Goal: Task Accomplishment & Management: Manage account settings

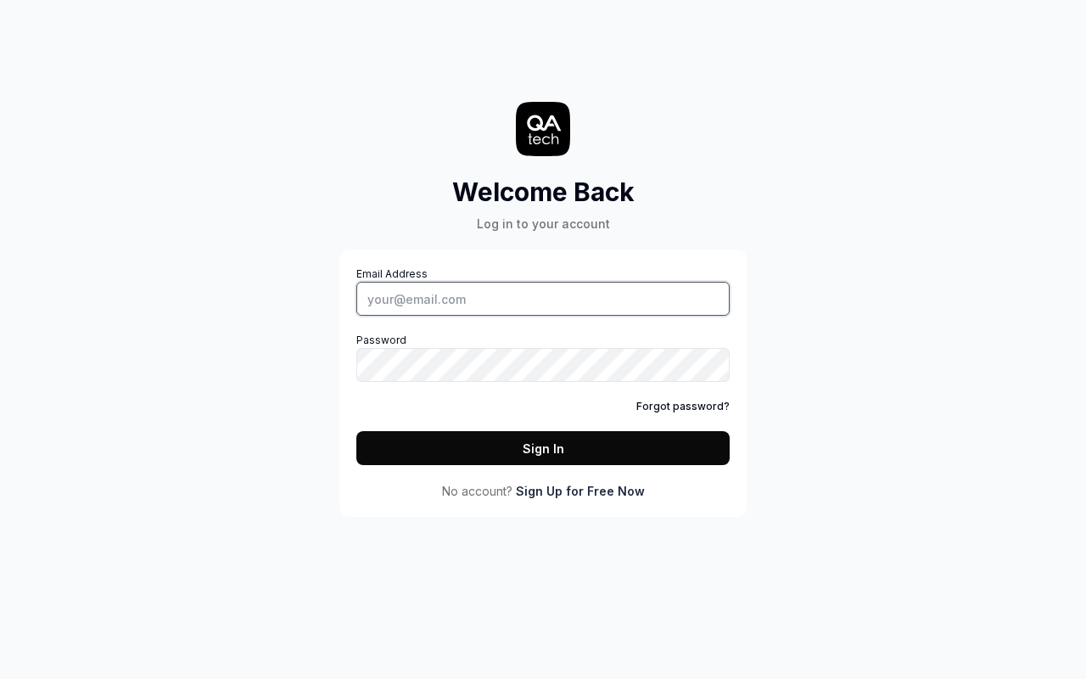
click at [543, 299] on input "Email Address" at bounding box center [542, 299] width 373 height 34
type input "[PERSON_NAME][EMAIL_ADDRESS][DOMAIN_NAME]"
click at [543, 448] on button "Sign In" at bounding box center [542, 448] width 373 height 34
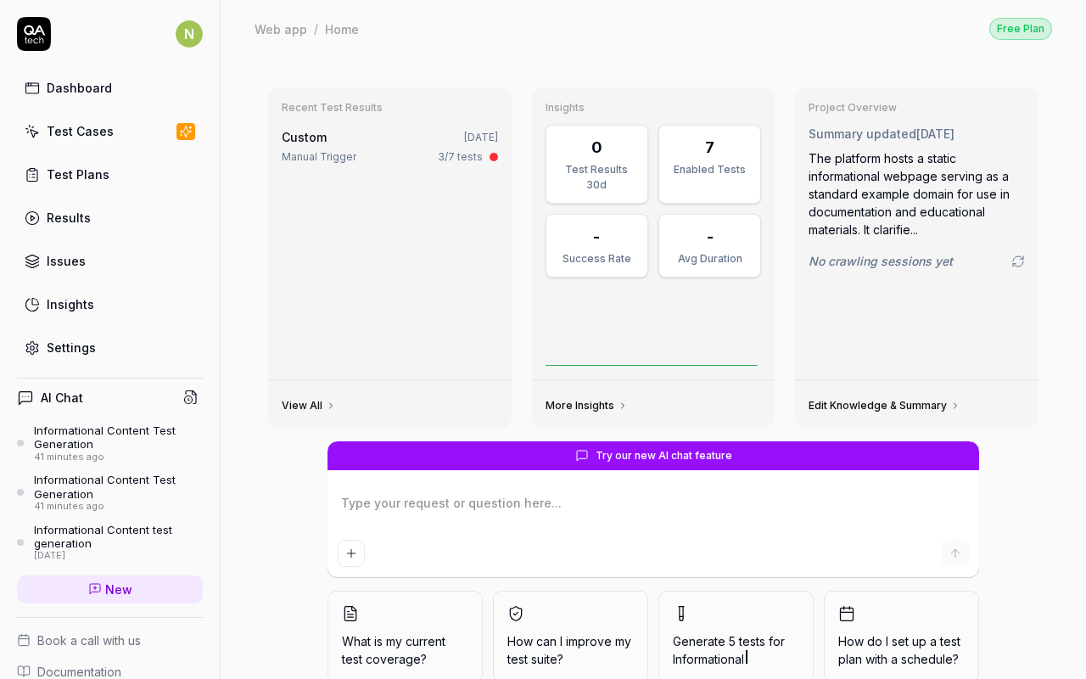
click at [70, 348] on div "Settings" at bounding box center [71, 348] width 49 height 18
type textarea "*"
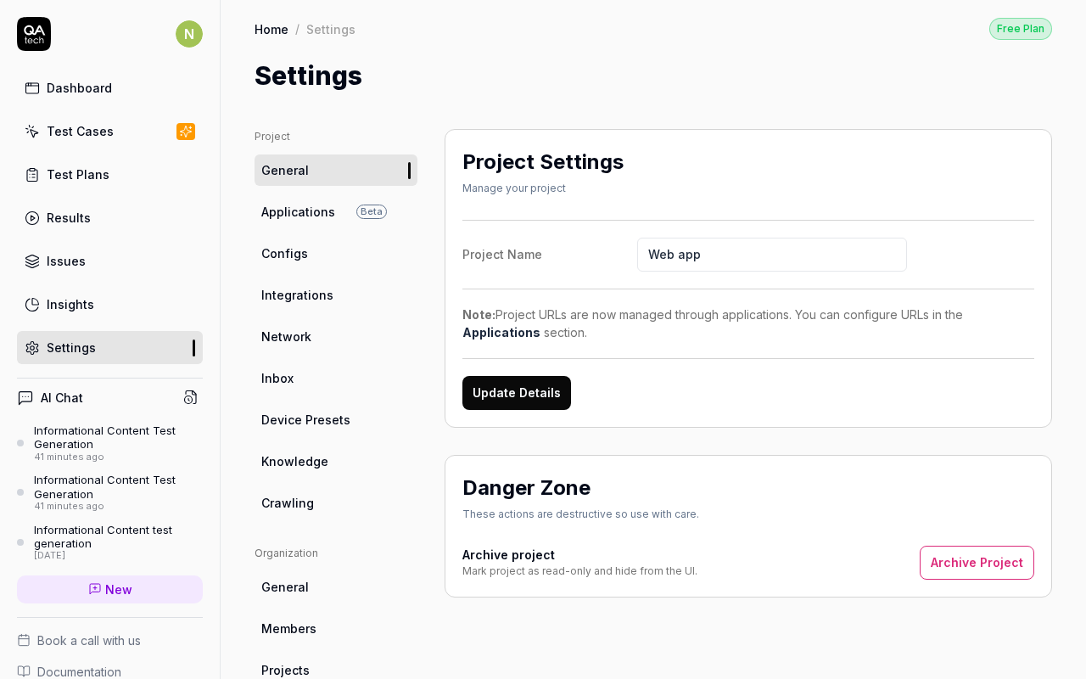
click at [283, 670] on span "Projects" at bounding box center [285, 670] width 48 height 18
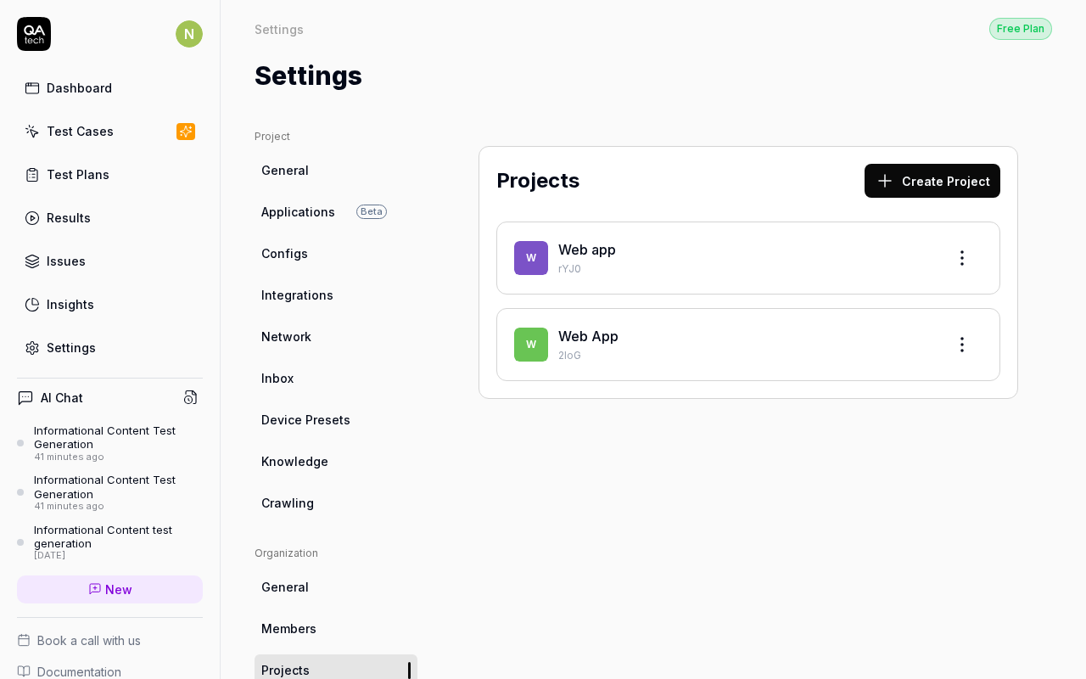
click at [923, 181] on button "Create Project" at bounding box center [933, 181] width 136 height 34
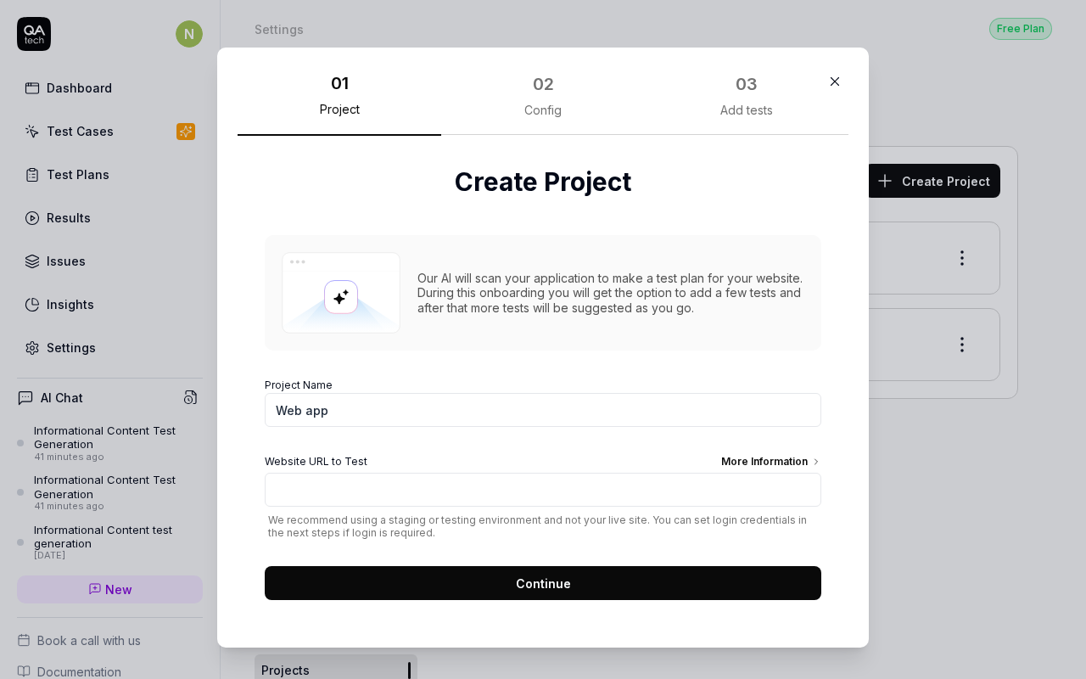
click at [536, 410] on input "Web app" at bounding box center [543, 410] width 557 height 34
type input "SkyNet QA Phoenix Project"
